Goal: Register for event/course

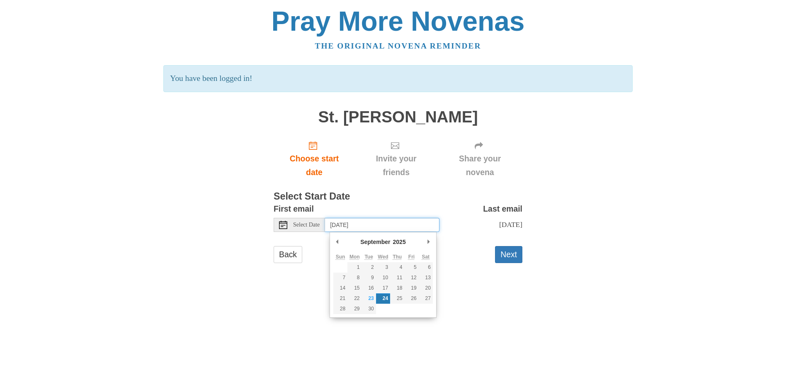
click at [419, 226] on input "[DATE]" at bounding box center [382, 225] width 114 height 14
type input "[DATE]"
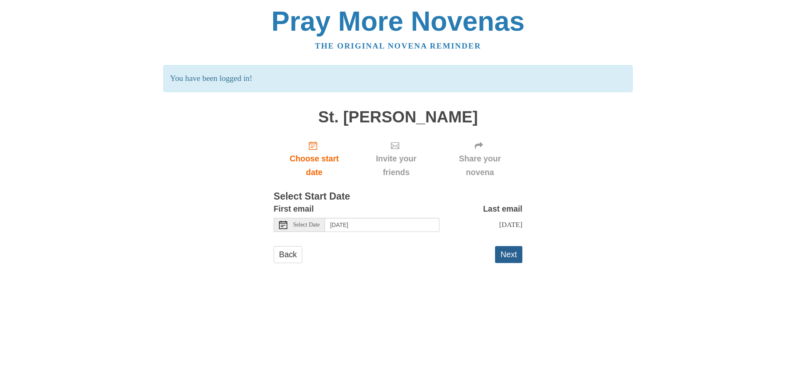
click at [503, 255] on button "Next" at bounding box center [508, 254] width 27 height 17
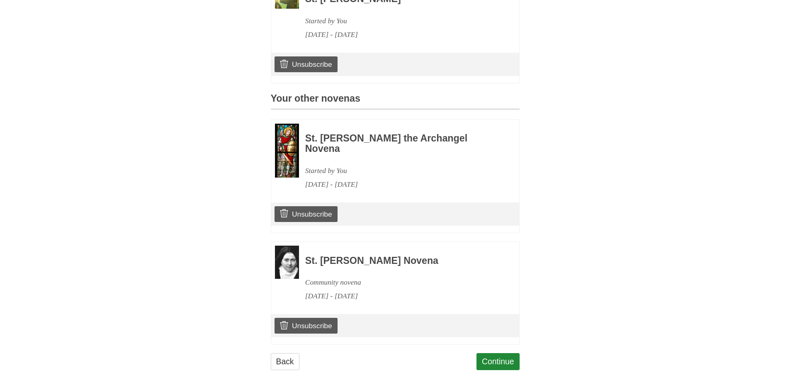
scroll to position [296, 0]
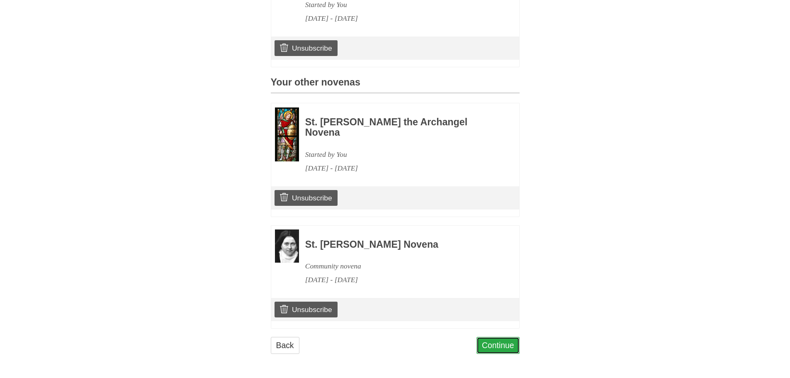
click at [502, 350] on link "Continue" at bounding box center [497, 345] width 43 height 17
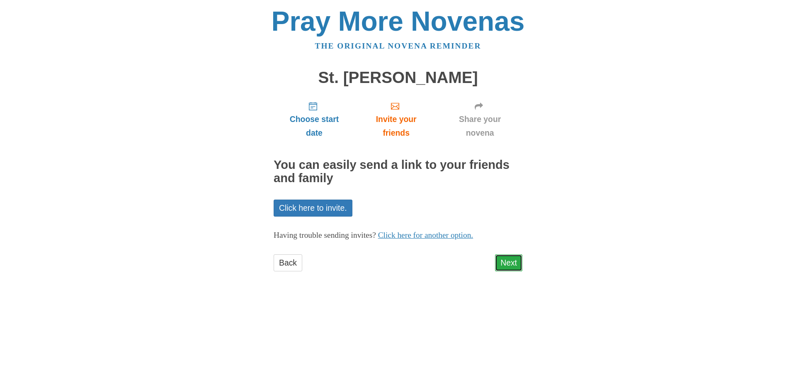
click at [516, 257] on link "Next" at bounding box center [508, 262] width 27 height 17
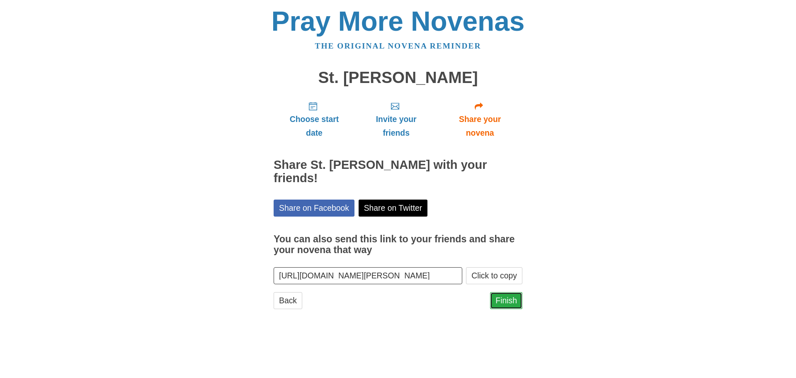
click at [501, 301] on link "Finish" at bounding box center [506, 300] width 32 height 17
